Goal: Task Accomplishment & Management: Manage account settings

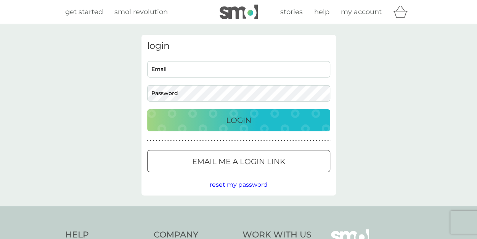
click at [214, 69] on input "Email" at bounding box center [238, 69] width 183 height 16
type input "chrissieried@gmail.com"
click at [226, 119] on p "Login" at bounding box center [238, 120] width 25 height 12
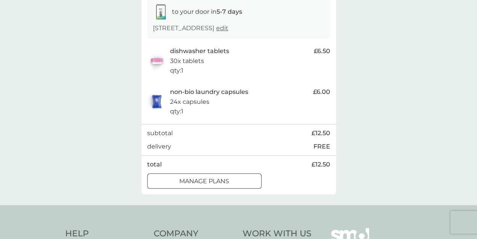
scroll to position [133, 0]
click at [213, 178] on div at bounding box center [204, 180] width 27 height 8
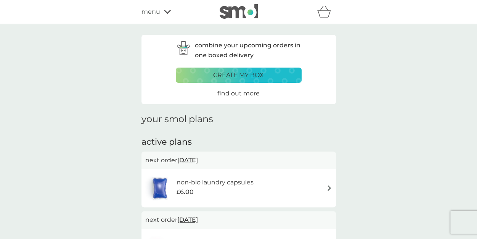
drag, startPoint x: 482, startPoint y: 38, endPoint x: 283, endPoint y: 141, distance: 224.2
click at [283, 141] on h2 "active plans" at bounding box center [238, 142] width 194 height 12
click at [198, 161] on span "[DATE]" at bounding box center [187, 159] width 21 height 15
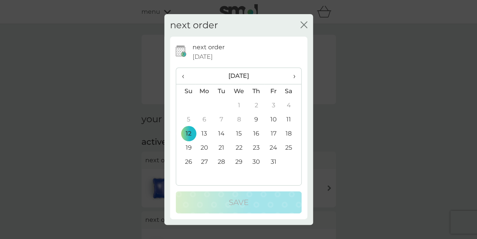
click at [294, 78] on span "›" at bounding box center [291, 76] width 8 height 16
click at [290, 105] on td "1" at bounding box center [291, 105] width 19 height 14
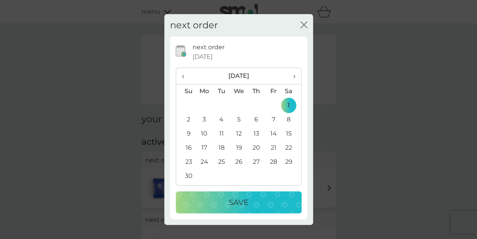
click at [249, 203] on div "Save" at bounding box center [238, 202] width 111 height 12
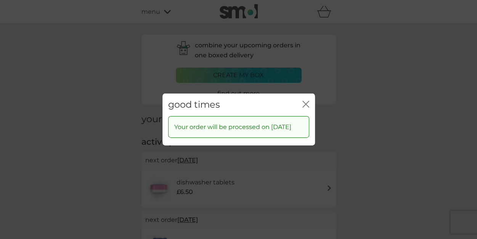
click at [305, 106] on icon "close" at bounding box center [305, 104] width 7 height 7
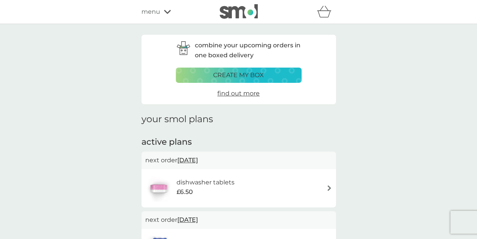
click at [198, 156] on span "[DATE]" at bounding box center [187, 159] width 21 height 15
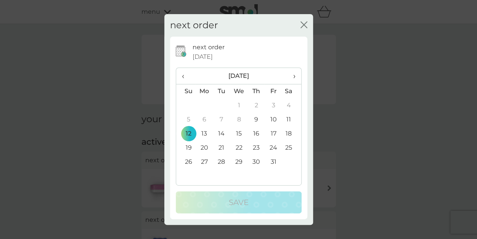
click at [294, 76] on span "›" at bounding box center [291, 76] width 8 height 16
click at [289, 104] on td "1" at bounding box center [291, 105] width 19 height 14
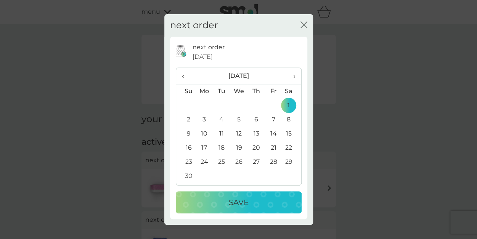
click at [258, 204] on div "Save" at bounding box center [238, 202] width 111 height 12
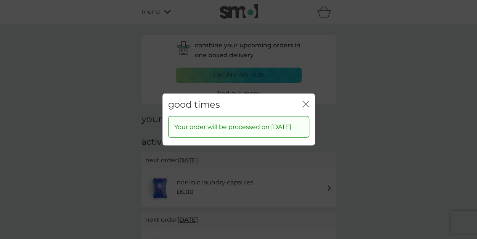
click at [306, 104] on icon "close" at bounding box center [307, 104] width 3 height 6
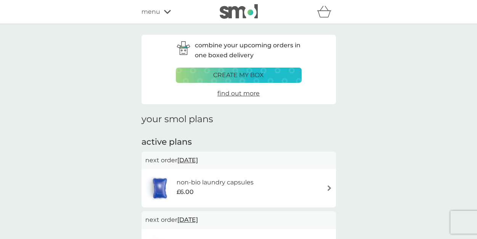
click at [165, 12] on icon at bounding box center [167, 12] width 7 height 4
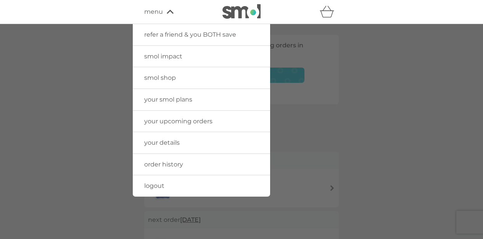
click at [160, 185] on span "logout" at bounding box center [154, 185] width 20 height 7
